Goal: Check status: Check status

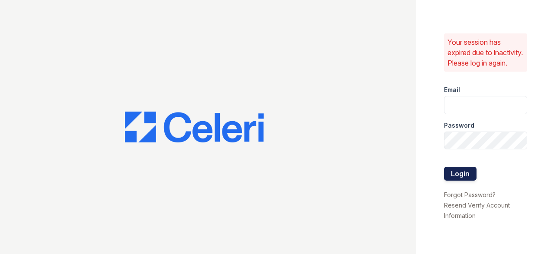
type input "[EMAIL_ADDRESS][DOMAIN_NAME]"
click at [457, 176] on button "Login" at bounding box center [460, 173] width 33 height 14
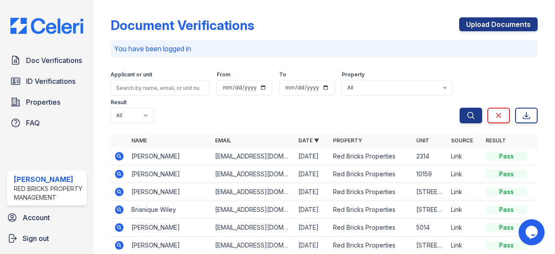
click at [388, 60] on div "Document Verifications Upload Documents You have been logged in Filter Applican…" at bounding box center [324, 191] width 427 height 376
click at [381, 117] on div "Applicant or unit From To Property All Red Bricks Properties Result All Pass Ca…" at bounding box center [285, 95] width 349 height 55
click at [364, 156] on td "Red Bricks Properties" at bounding box center [370, 156] width 83 height 18
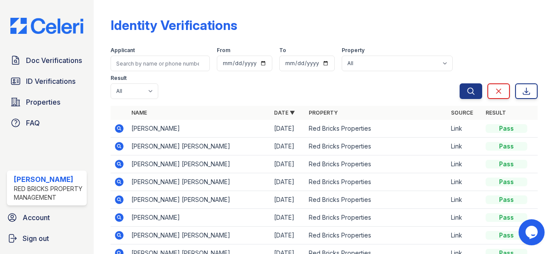
click at [120, 127] on icon at bounding box center [119, 128] width 2 height 2
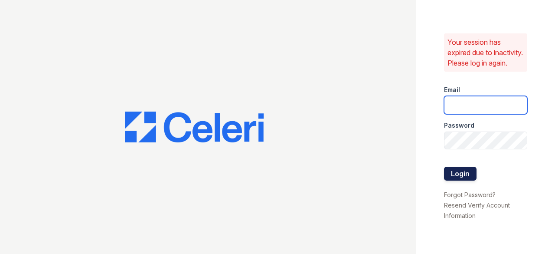
type input "[EMAIL_ADDRESS][DOMAIN_NAME]"
click at [455, 180] on button "Login" at bounding box center [460, 173] width 33 height 14
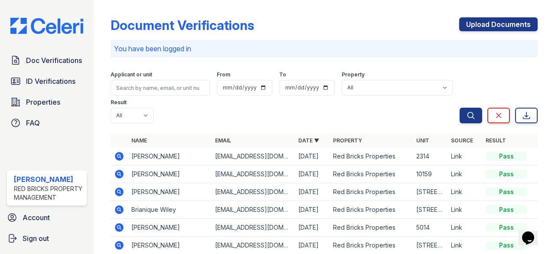
click at [121, 153] on icon at bounding box center [119, 156] width 9 height 9
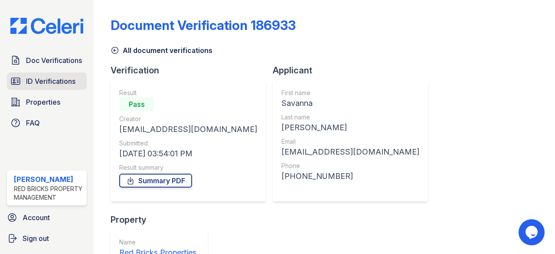
click at [73, 78] on span "ID Verifications" at bounding box center [50, 81] width 49 height 10
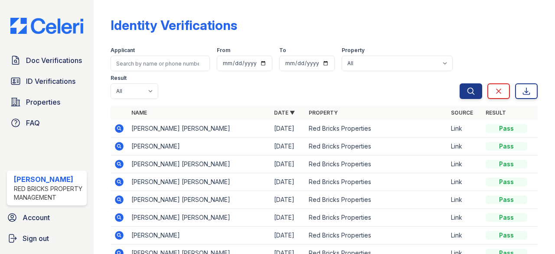
click at [119, 147] on icon at bounding box center [119, 146] width 10 height 10
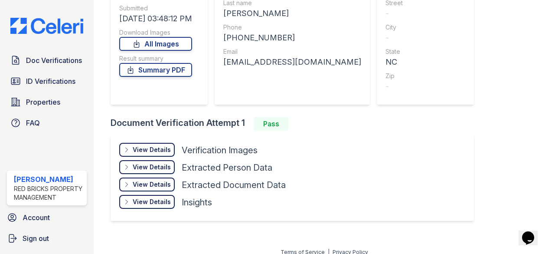
scroll to position [122, 0]
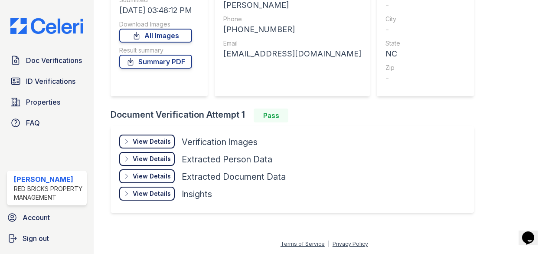
click at [146, 139] on div "View Details" at bounding box center [152, 141] width 38 height 9
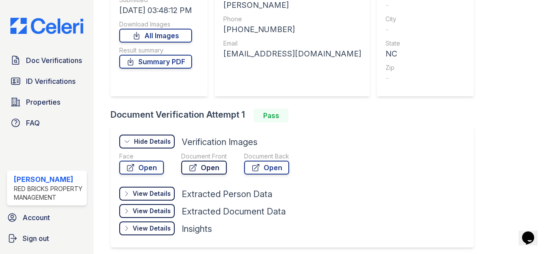
click at [200, 171] on link "Open" at bounding box center [204, 167] width 46 height 14
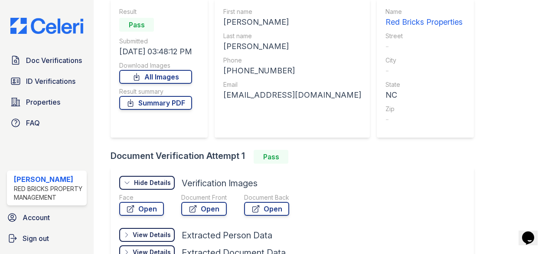
scroll to position [36, 0]
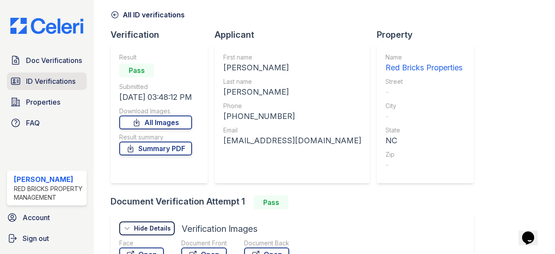
click at [64, 78] on span "ID Verifications" at bounding box center [50, 81] width 49 height 10
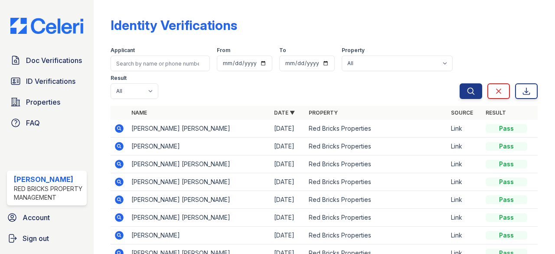
click at [118, 128] on icon at bounding box center [119, 128] width 2 height 2
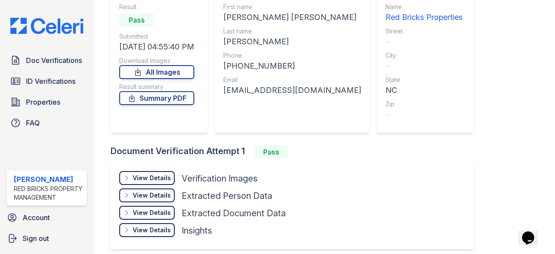
scroll to position [87, 0]
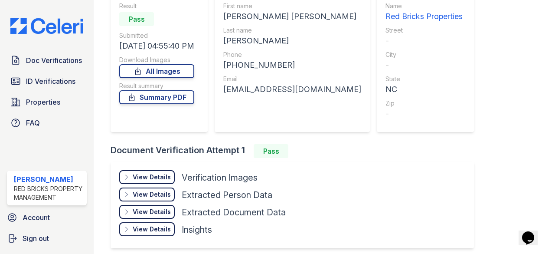
click at [146, 179] on div "View Details" at bounding box center [152, 176] width 38 height 9
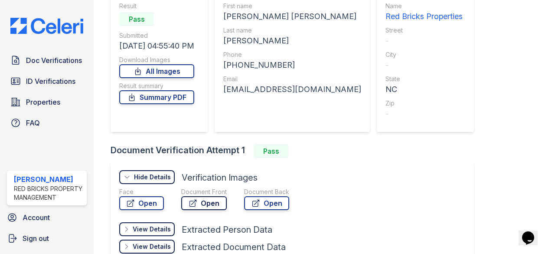
click at [203, 206] on link "Open" at bounding box center [204, 203] width 46 height 14
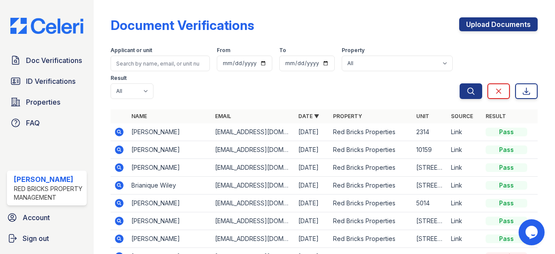
click at [118, 128] on icon at bounding box center [119, 131] width 9 height 9
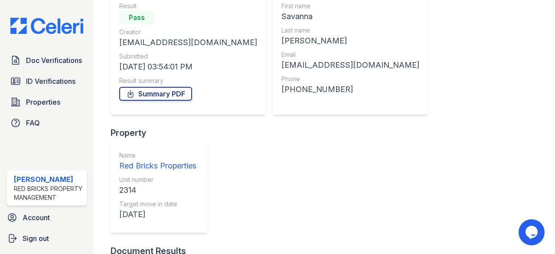
scroll to position [111, 0]
